Goal: Task Accomplishment & Management: Manage account settings

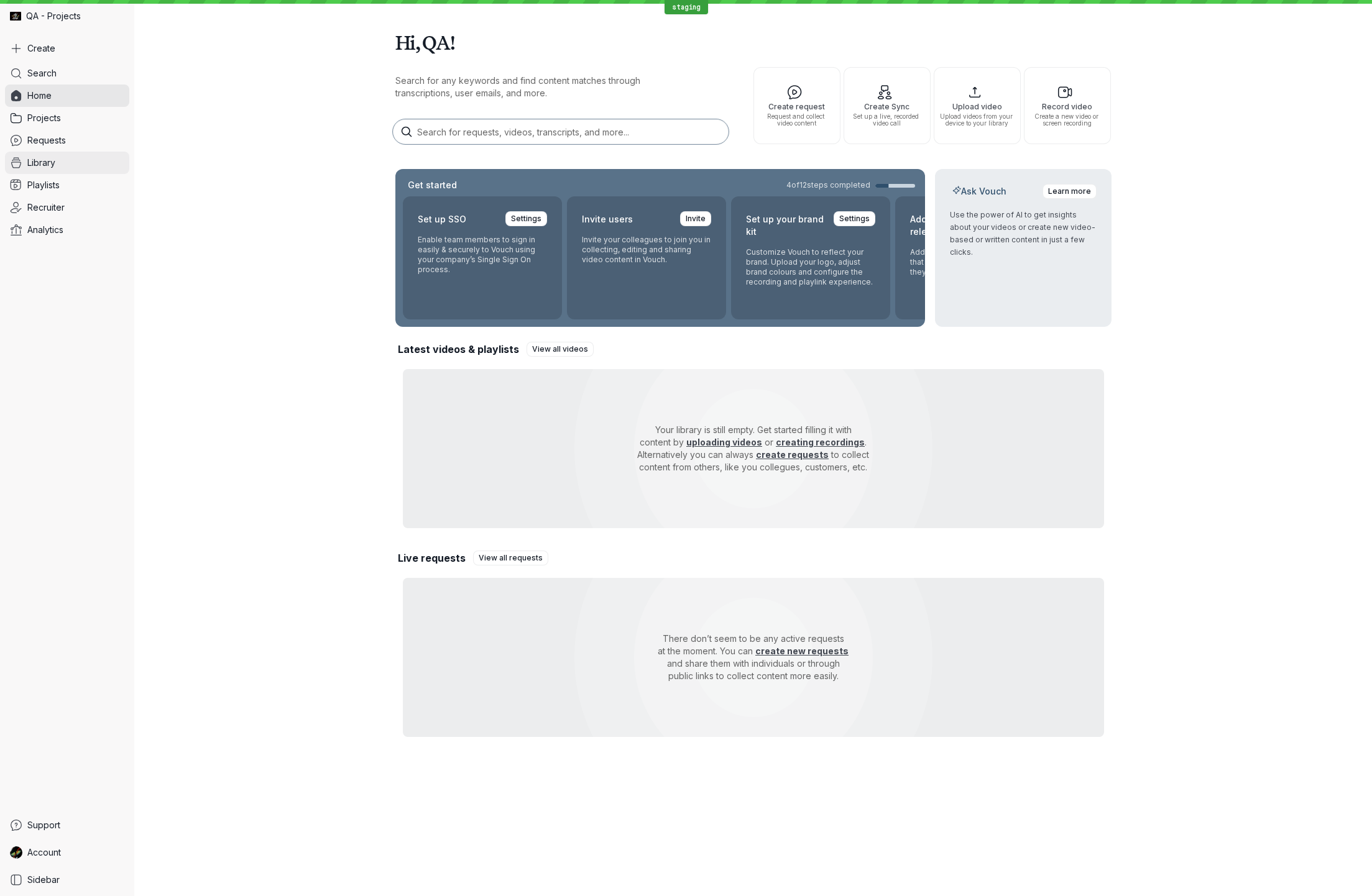
click at [57, 159] on link "Library" at bounding box center [66, 163] width 124 height 22
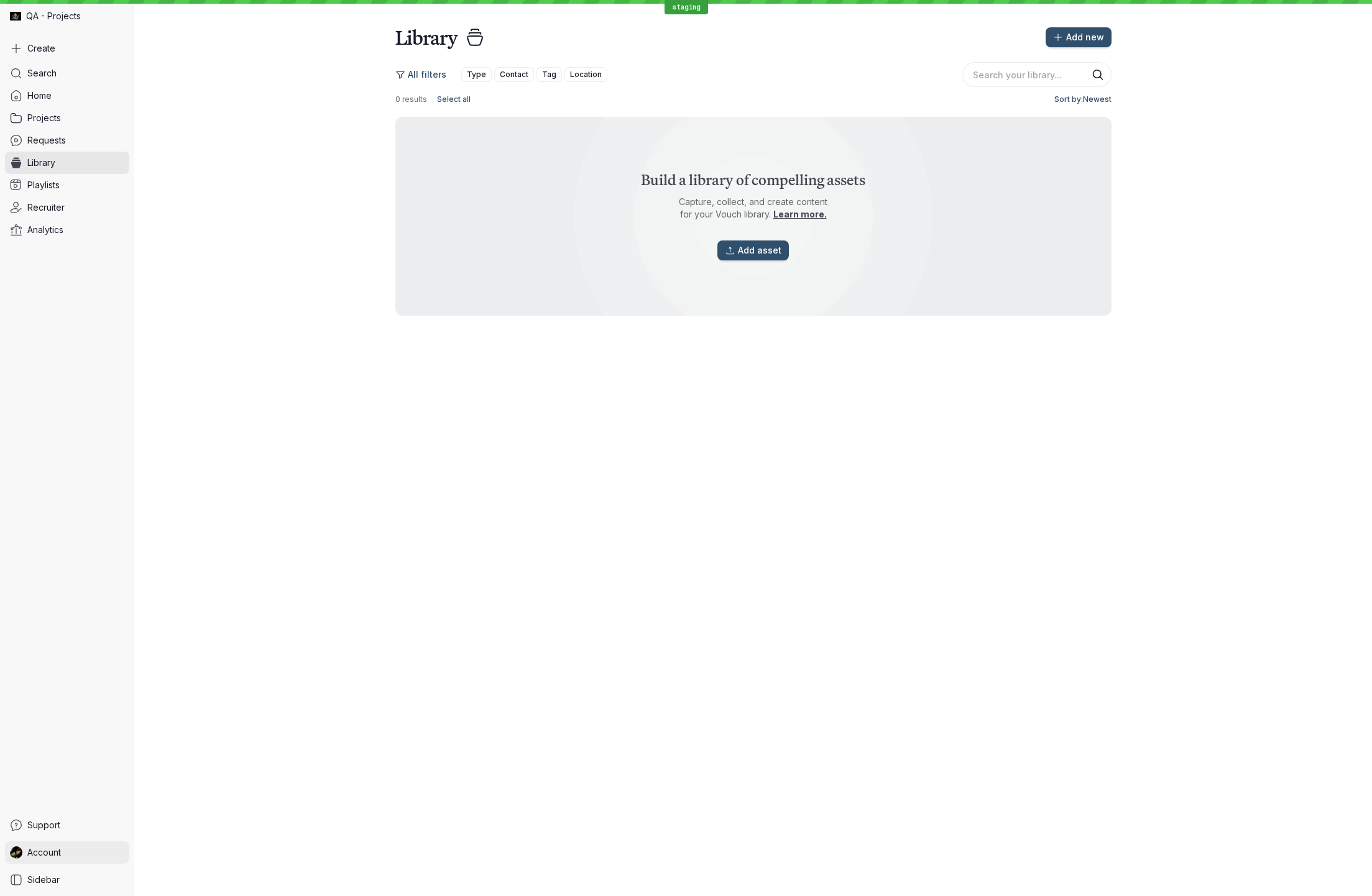
click at [109, 860] on link "Account" at bounding box center [66, 853] width 124 height 22
click at [224, 845] on span "Sign Out" at bounding box center [206, 850] width 124 height 13
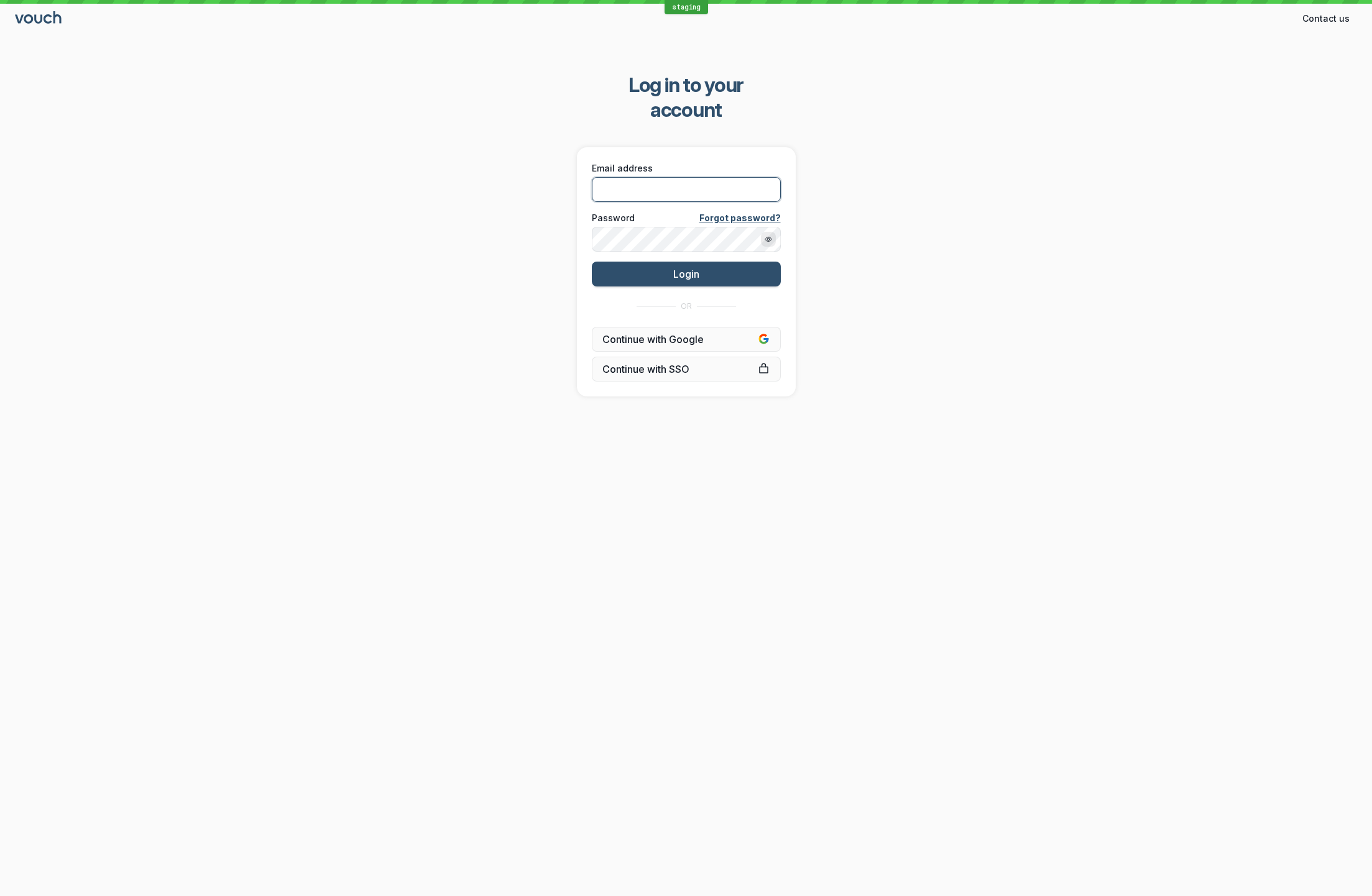
click at [746, 177] on input "Email address" at bounding box center [686, 189] width 189 height 24
type input "[EMAIL_ADDRESS][DOMAIN_NAME]"
